Goal: Find contact information: Find contact information

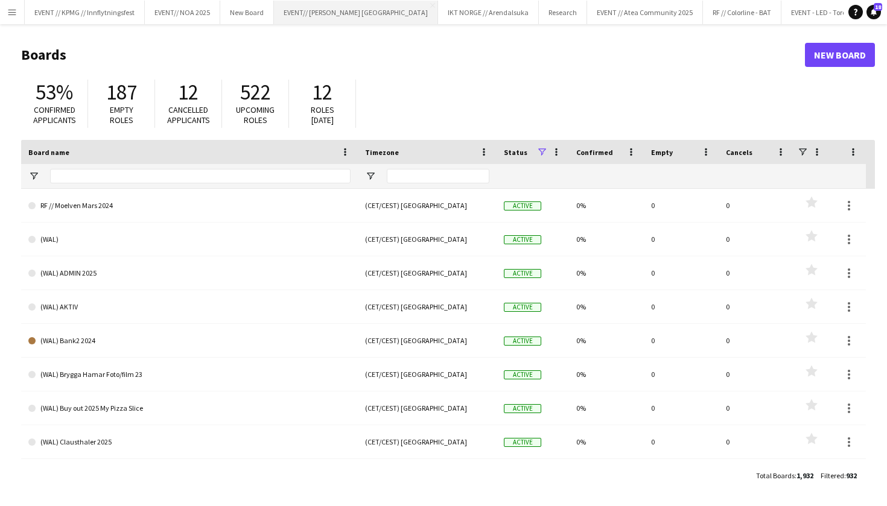
click at [304, 4] on button "EVENT// SIRK NORGE Close" at bounding box center [356, 13] width 164 height 24
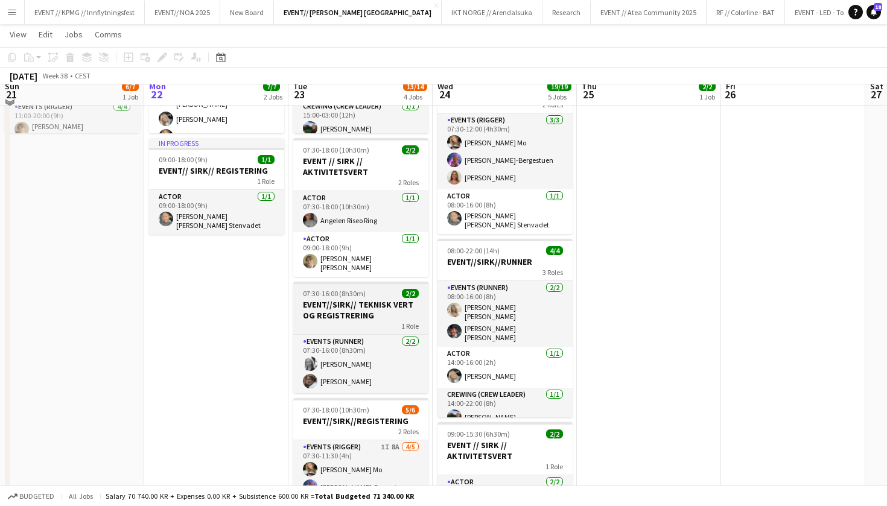
scroll to position [177, 0]
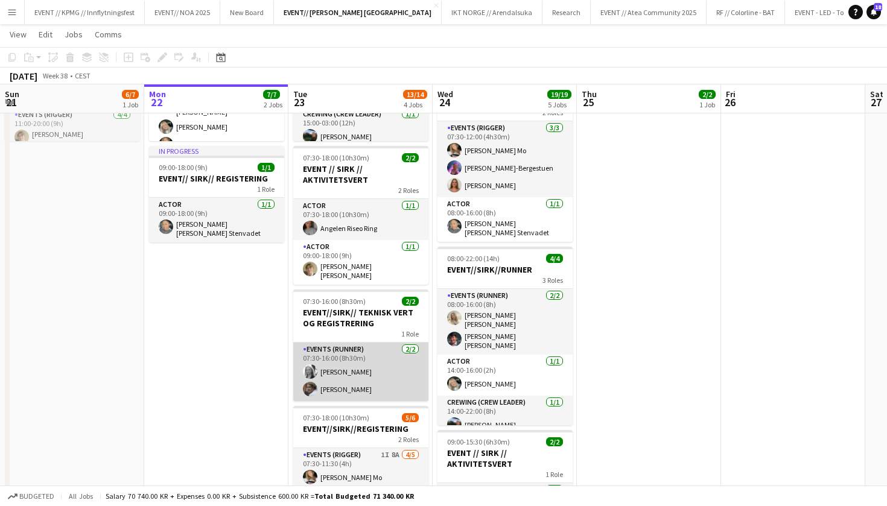
click at [383, 372] on app-card-role "Events (Runner) [DATE] 07:30-16:00 (8h30m) [PERSON_NAME] [PERSON_NAME]" at bounding box center [360, 372] width 135 height 59
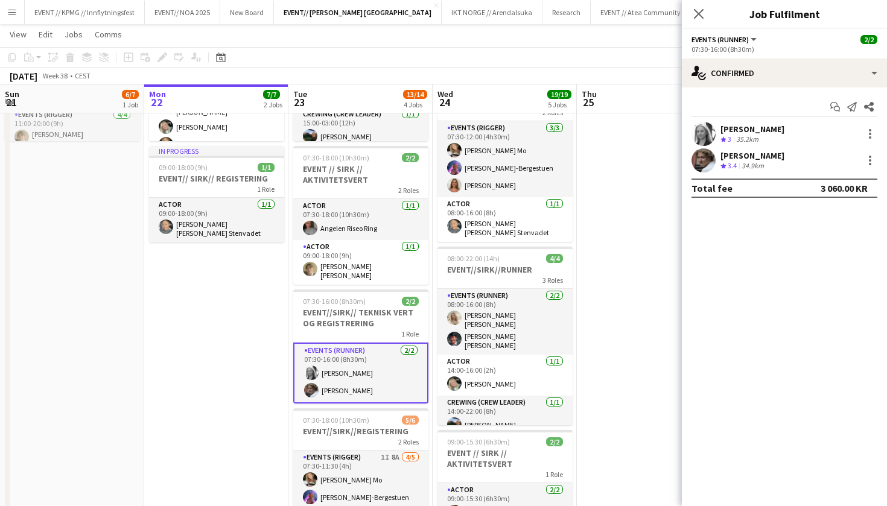
click at [796, 91] on div "Start chat Send notification Share [PERSON_NAME] Crew rating 3 35.2km [PERSON_N…" at bounding box center [784, 147] width 205 height 120
click at [769, 138] on div "Crew rating 3 35.2km" at bounding box center [752, 140] width 64 height 10
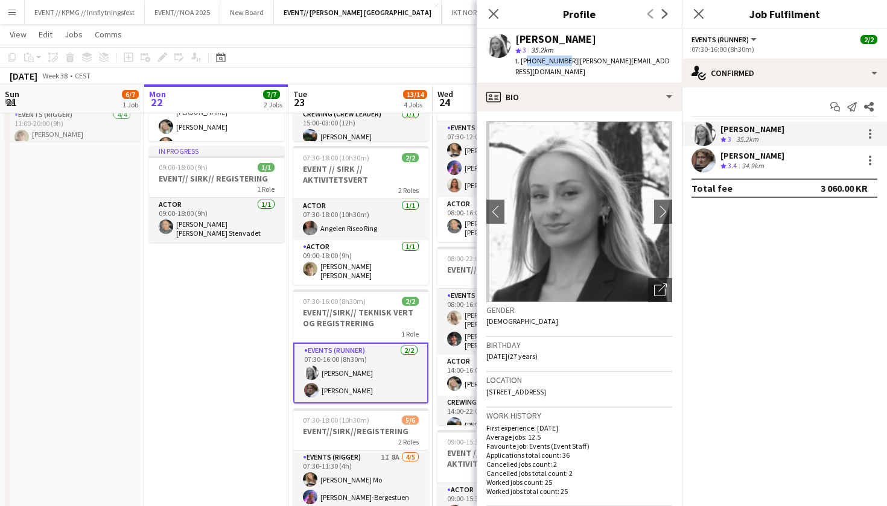
drag, startPoint x: 561, startPoint y: 62, endPoint x: 523, endPoint y: 62, distance: 38.0
click at [523, 62] on span "t. [PHONE_NUMBER]" at bounding box center [546, 60] width 63 height 9
copy span "4797425353"
click at [754, 171] on div "34.9km" at bounding box center [752, 166] width 27 height 10
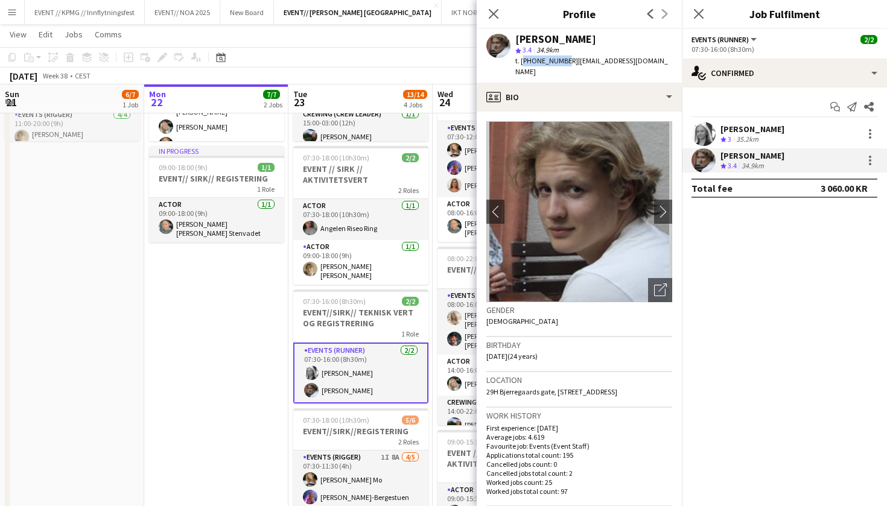
drag, startPoint x: 561, startPoint y: 57, endPoint x: 523, endPoint y: 57, distance: 38.6
click at [523, 57] on span "t. [PHONE_NUMBER]" at bounding box center [546, 60] width 63 height 9
copy span "[PHONE_NUMBER]"
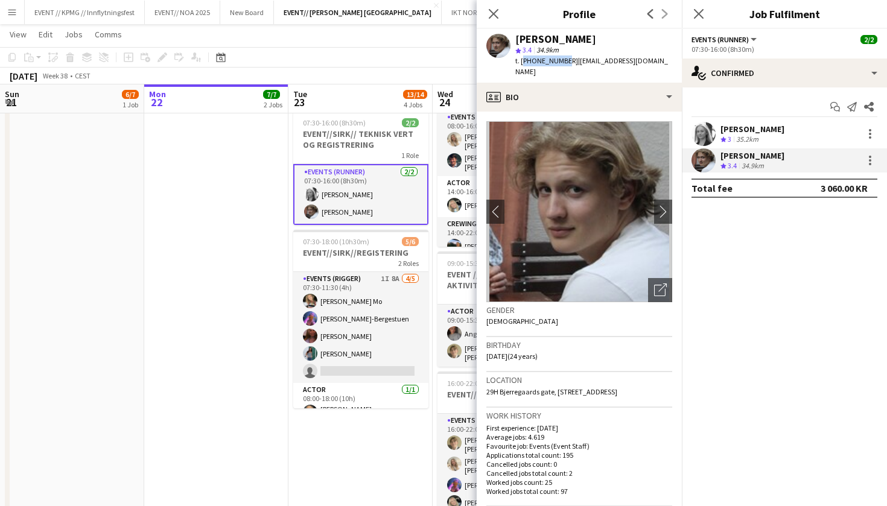
scroll to position [430, 0]
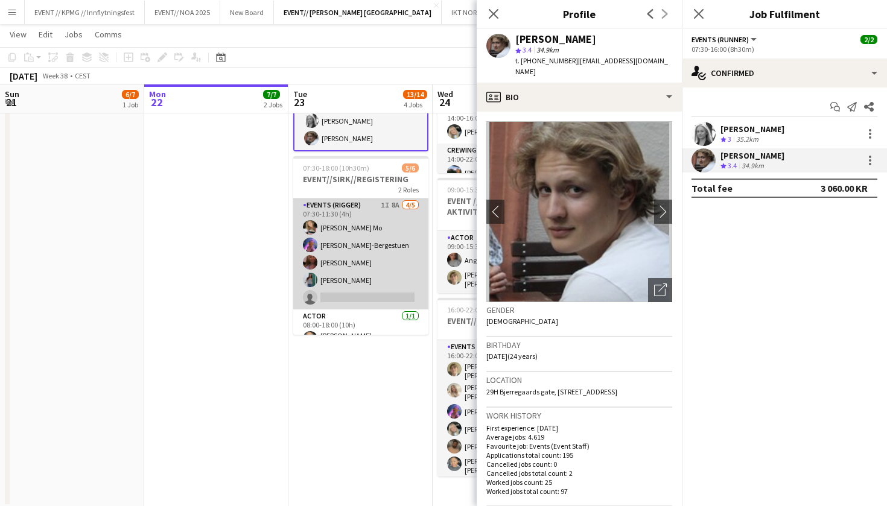
click at [373, 260] on app-card-role "Events (Rigger) 1I 8A [DATE] 07:30-11:30 (4h) [PERSON_NAME] [PERSON_NAME] [PERS…" at bounding box center [360, 254] width 135 height 111
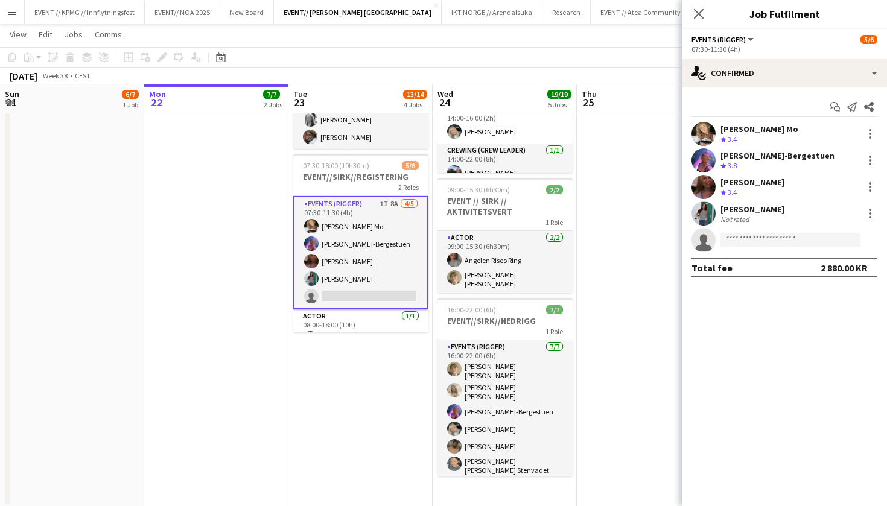
click at [769, 137] on div "Crew rating 3.4" at bounding box center [759, 140] width 78 height 10
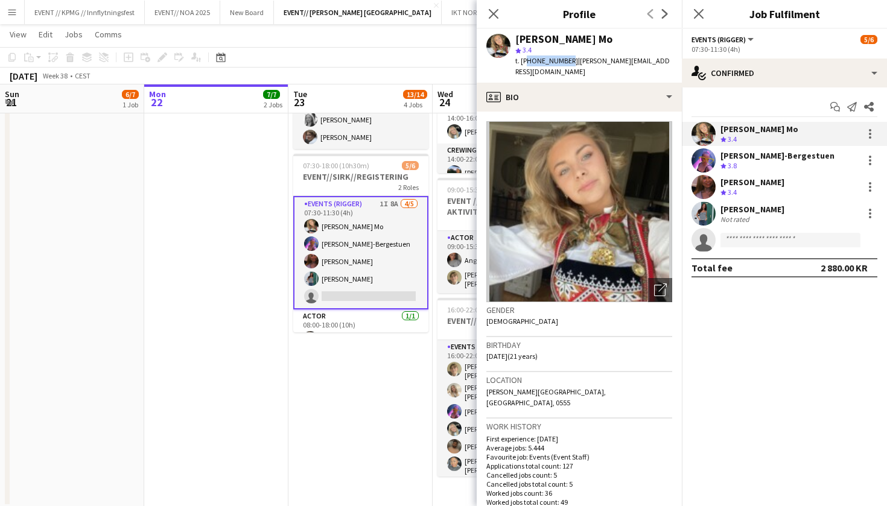
drag, startPoint x: 561, startPoint y: 60, endPoint x: 524, endPoint y: 60, distance: 36.8
click at [524, 60] on div "t. [PHONE_NUMBER] | [PERSON_NAME][EMAIL_ADDRESS][DOMAIN_NAME]" at bounding box center [593, 67] width 157 height 22
copy span "4798887446"
click at [743, 164] on div "Crew rating 3.8" at bounding box center [777, 166] width 114 height 10
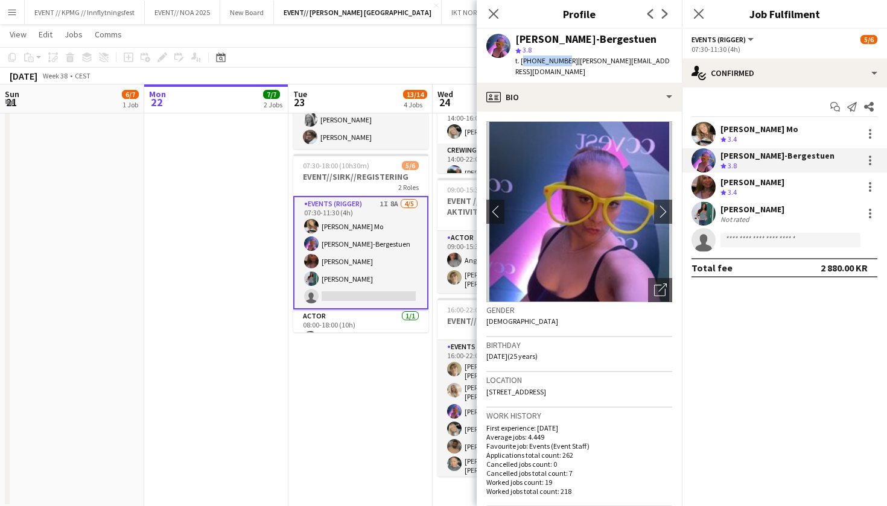
drag, startPoint x: 559, startPoint y: 60, endPoint x: 522, endPoint y: 60, distance: 37.4
click at [522, 60] on span "t. [PHONE_NUMBER]" at bounding box center [546, 60] width 63 height 9
copy span "[PHONE_NUMBER]"
click at [754, 192] on div "Crew rating 3.4" at bounding box center [752, 193] width 64 height 10
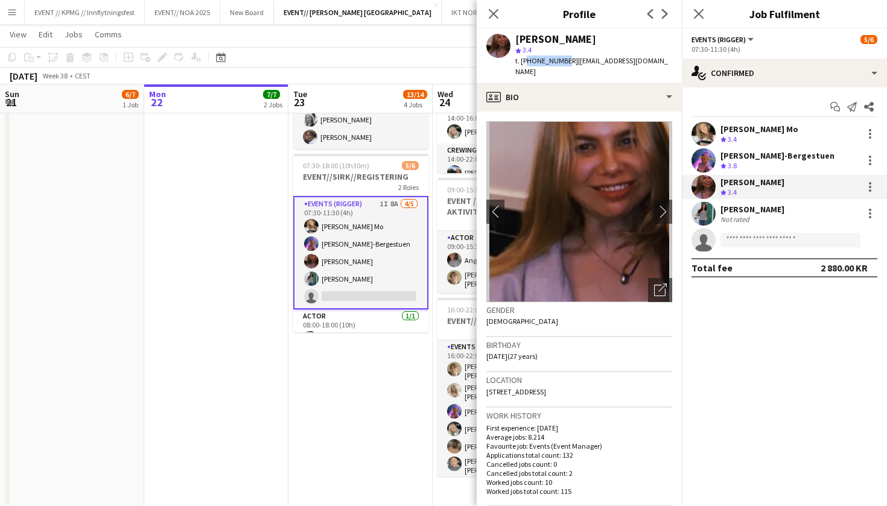
drag, startPoint x: 561, startPoint y: 60, endPoint x: 525, endPoint y: 60, distance: 35.6
click at [525, 60] on span "t. [PHONE_NUMBER]" at bounding box center [546, 60] width 63 height 9
copy span "4799434030"
click at [756, 213] on div "[PERSON_NAME]" at bounding box center [752, 209] width 64 height 11
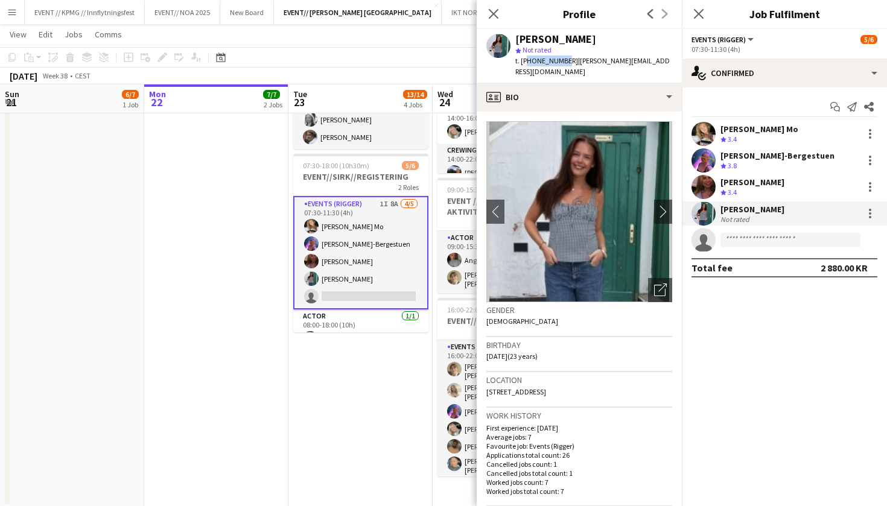
drag, startPoint x: 561, startPoint y: 60, endPoint x: 525, endPoint y: 60, distance: 35.6
click at [525, 60] on span "t. [PHONE_NUMBER]" at bounding box center [546, 60] width 63 height 9
copy span "4797877607"
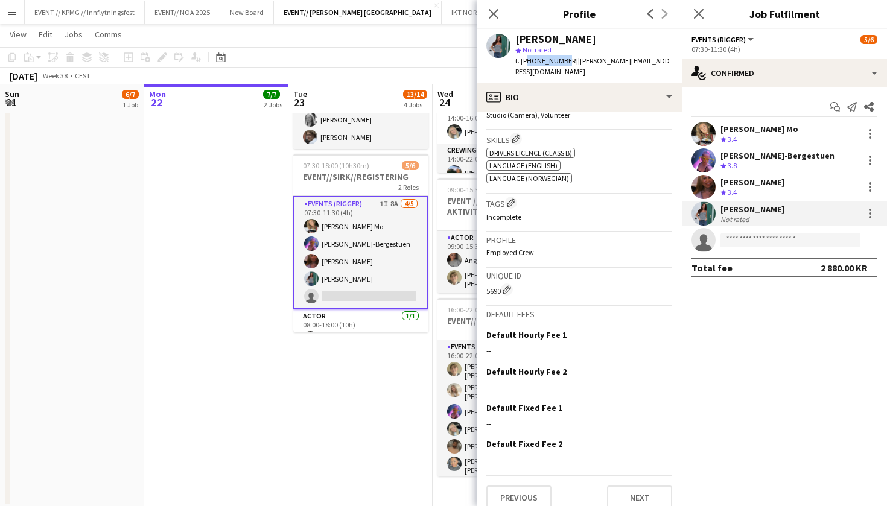
scroll to position [540, 0]
click at [381, 394] on app-date-cell "07:00-03:00 (20h) (Wed) 4/4 EVENT//[PERSON_NAME]//RUNNER 3 Roles Events (Runner…" at bounding box center [360, 107] width 144 height 802
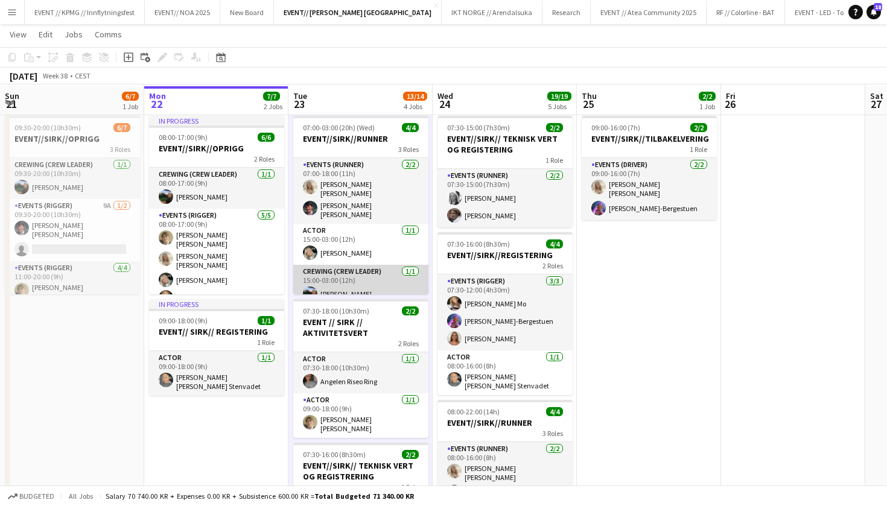
scroll to position [17, 0]
